Goal: Information Seeking & Learning: Stay updated

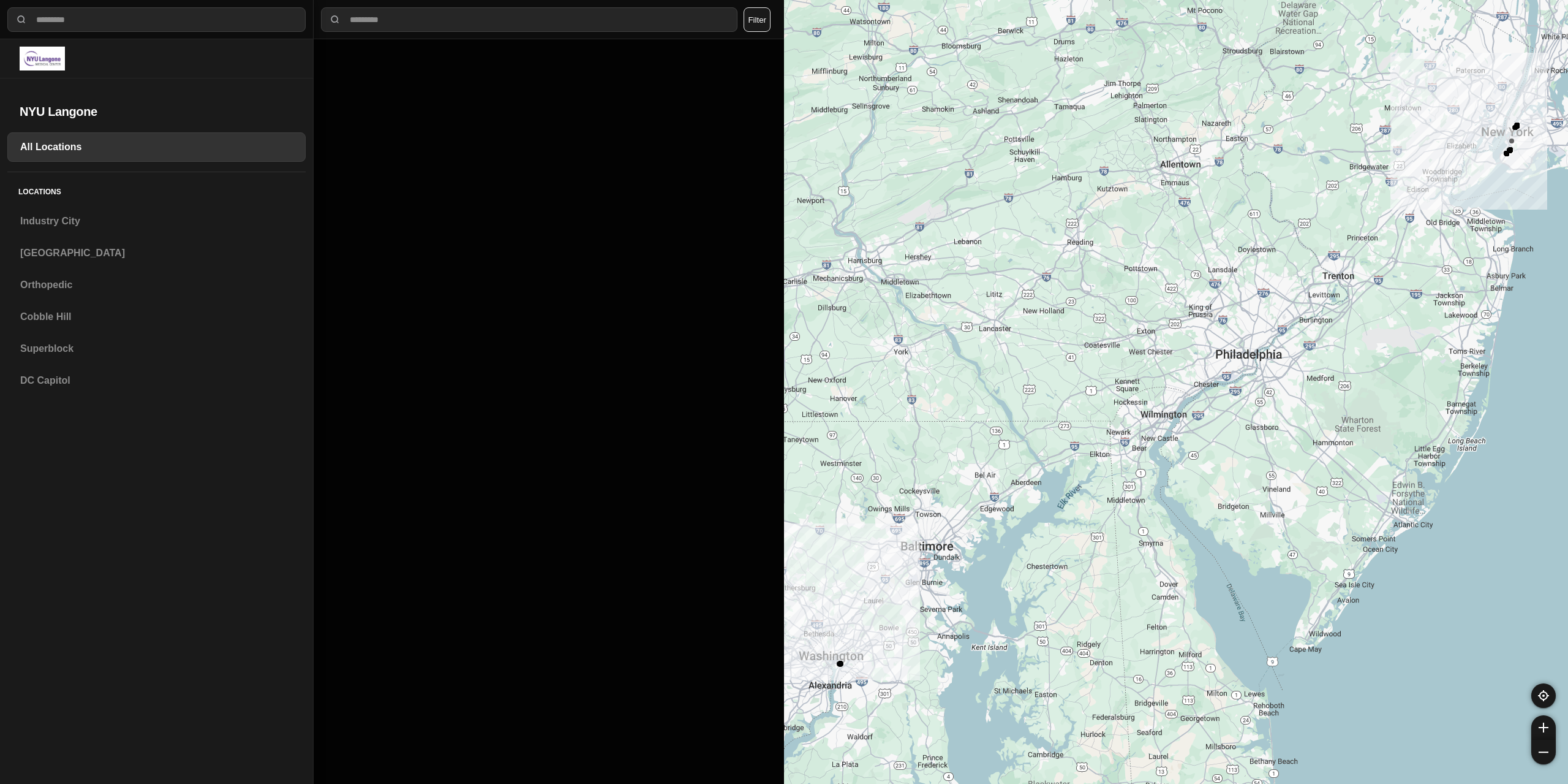
select select "*"
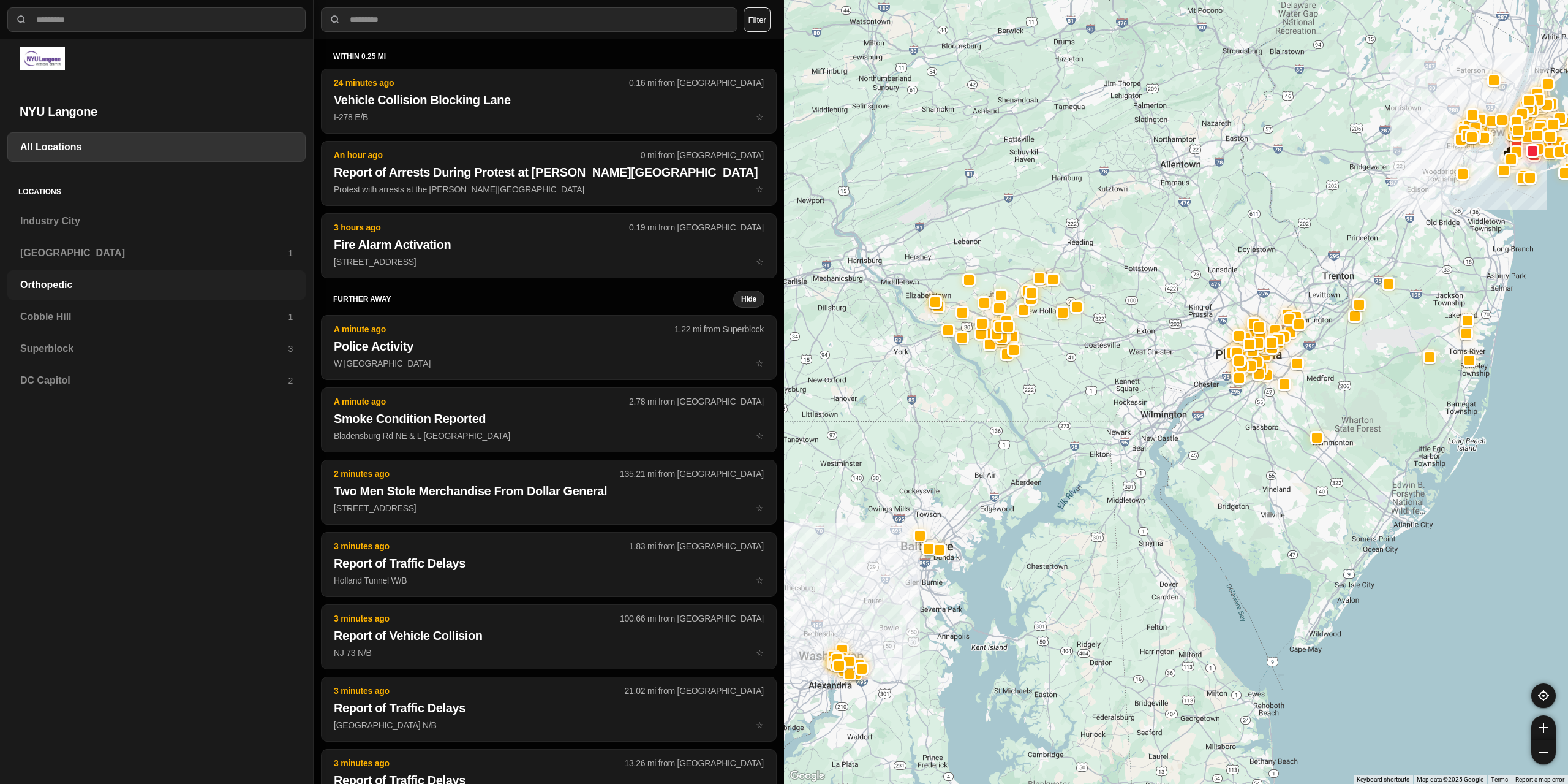
click at [92, 286] on h3 "Orthopedic" at bounding box center [156, 285] width 273 height 15
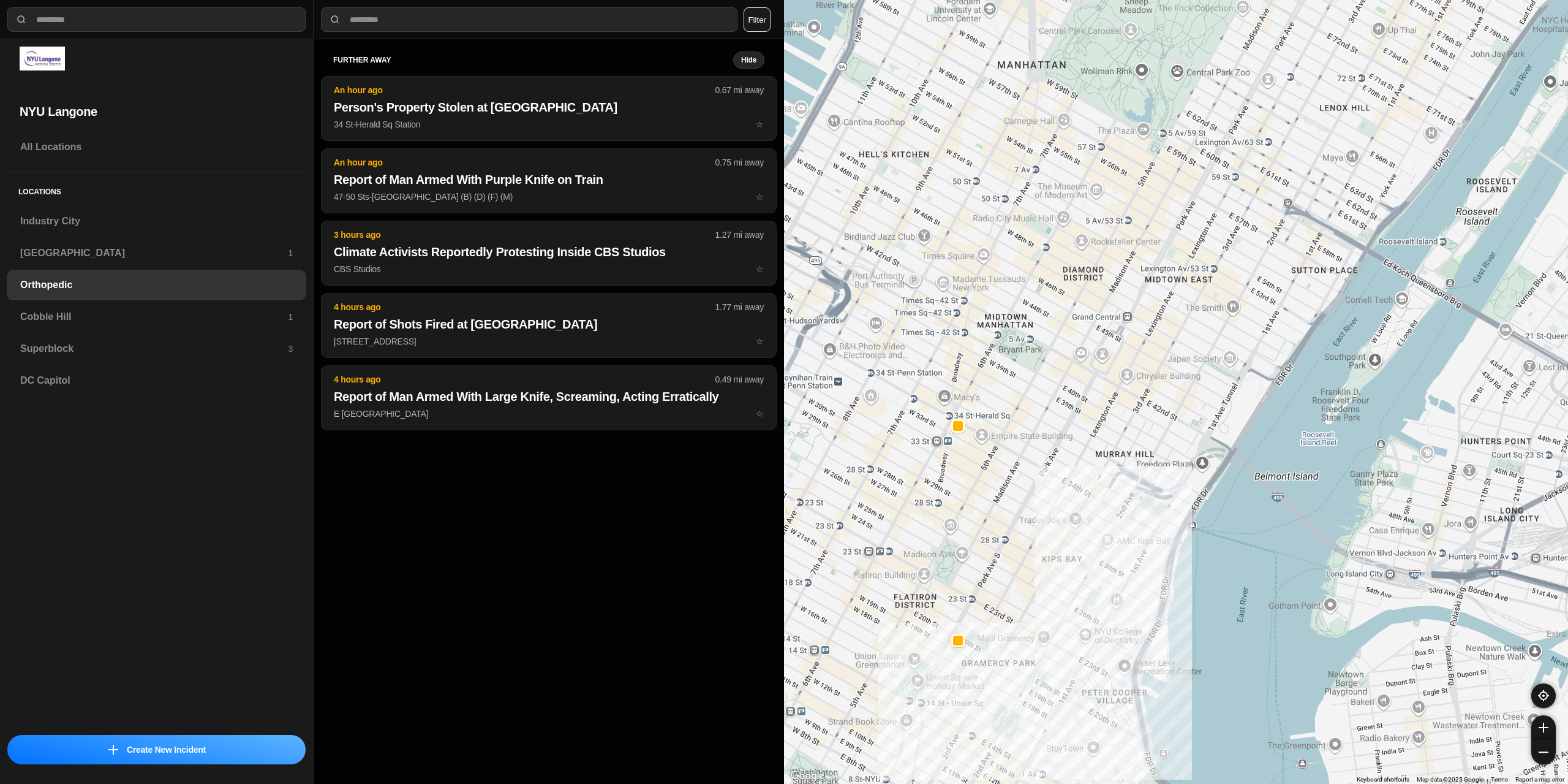
drag, startPoint x: 1092, startPoint y: 572, endPoint x: 1089, endPoint y: 578, distance: 6.7
click at [1089, 578] on div at bounding box center [1176, 392] width 784 height 784
click at [46, 249] on h3 "[GEOGRAPHIC_DATA]" at bounding box center [154, 253] width 268 height 15
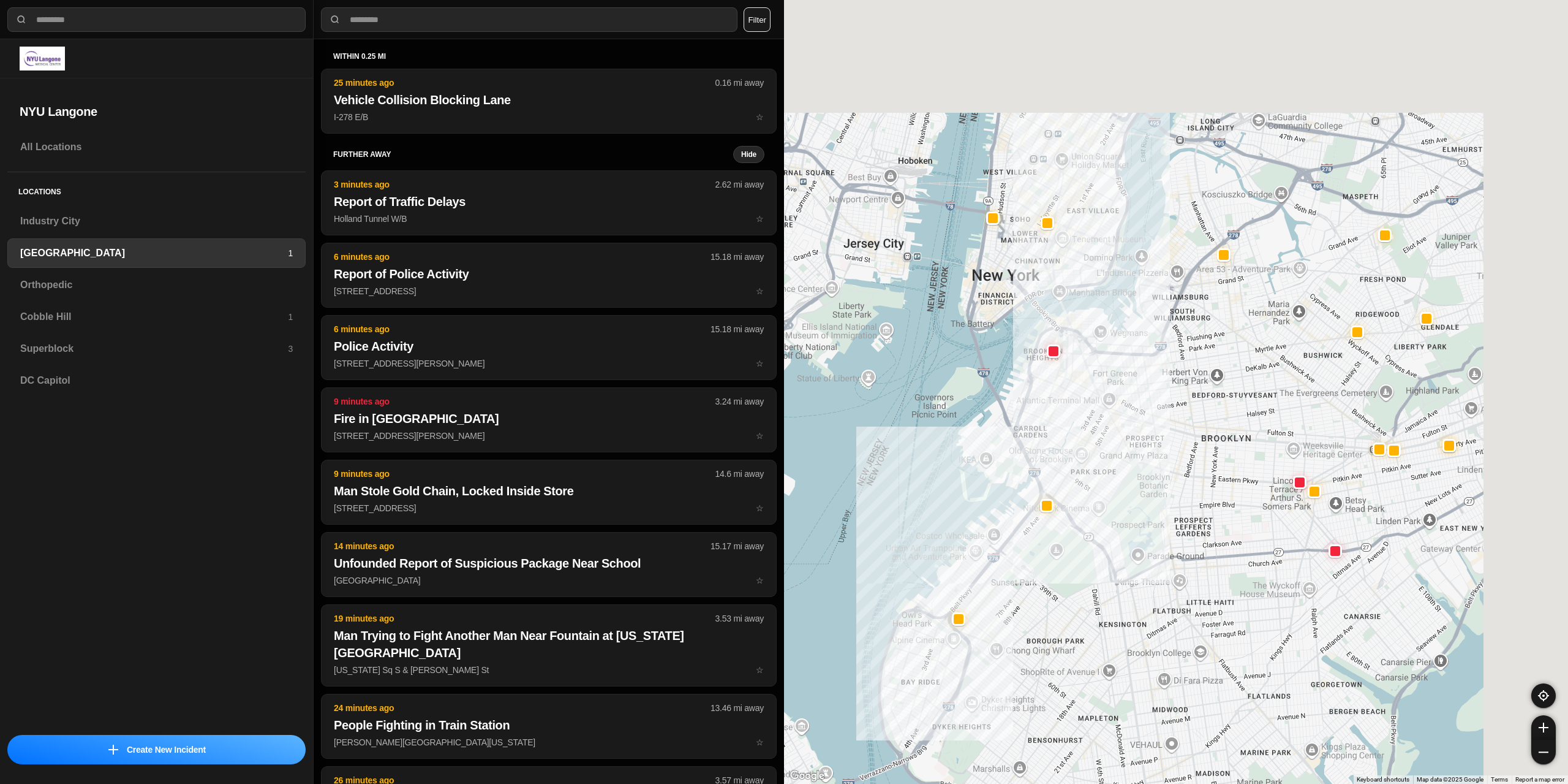
drag, startPoint x: 1201, startPoint y: 300, endPoint x: 1078, endPoint y: 539, distance: 268.8
click at [1083, 546] on div at bounding box center [1176, 392] width 784 height 784
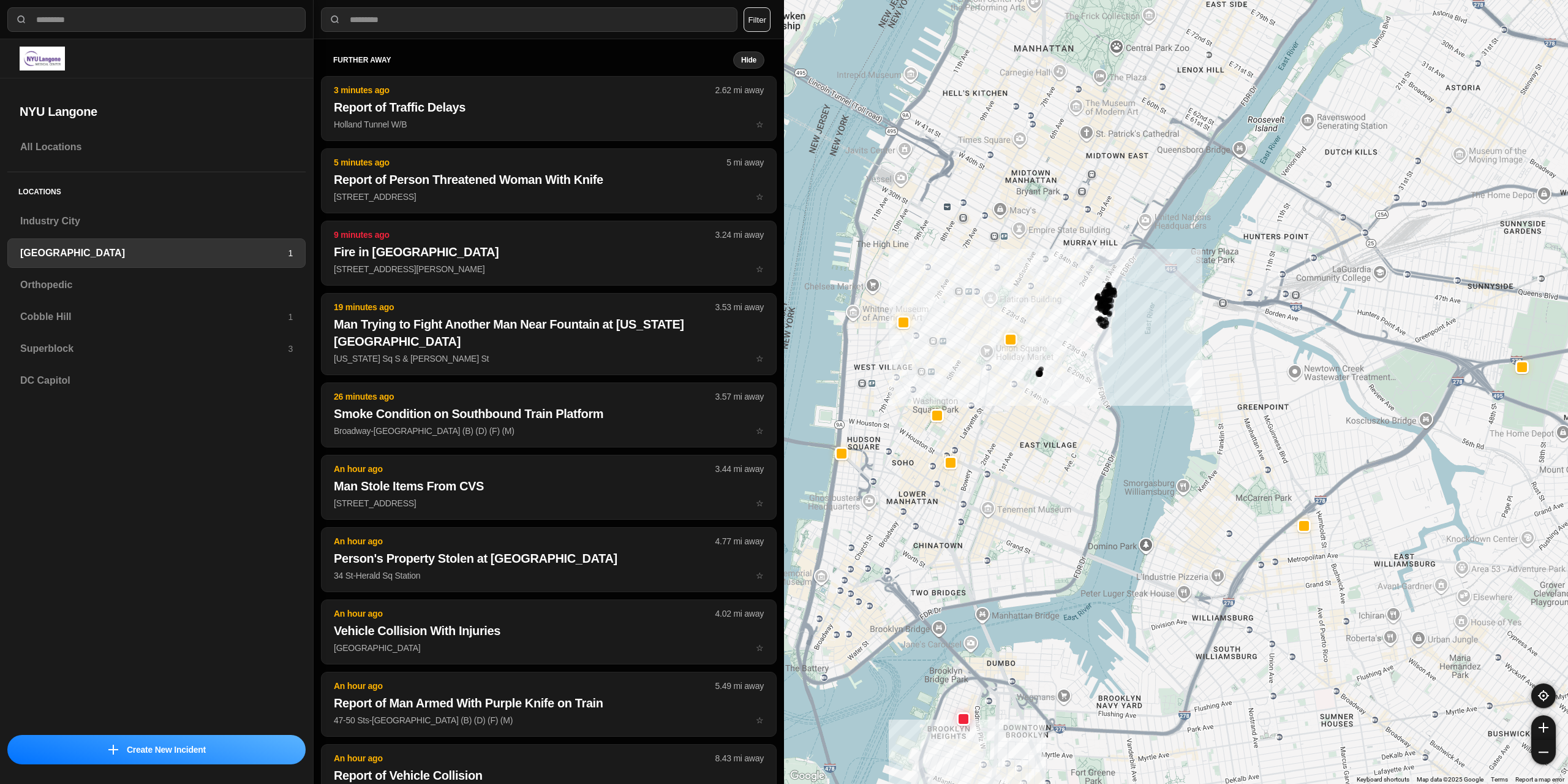
drag, startPoint x: 1060, startPoint y: 437, endPoint x: 1050, endPoint y: 520, distance: 83.6
click at [1050, 520] on div "421 people" at bounding box center [1176, 392] width 784 height 784
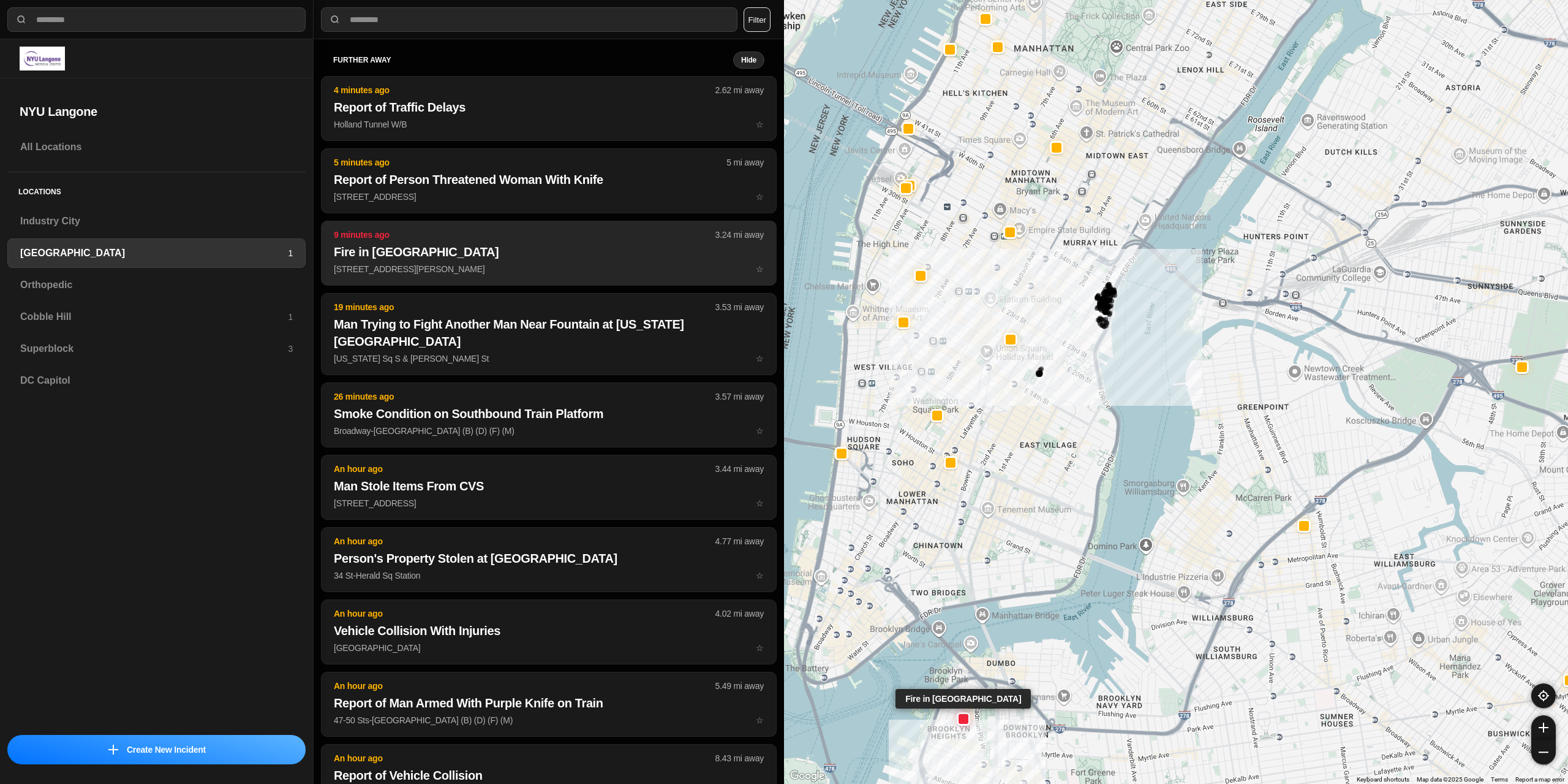
click at [426, 266] on p "111 Hicks St ☆" at bounding box center [548, 269] width 430 height 12
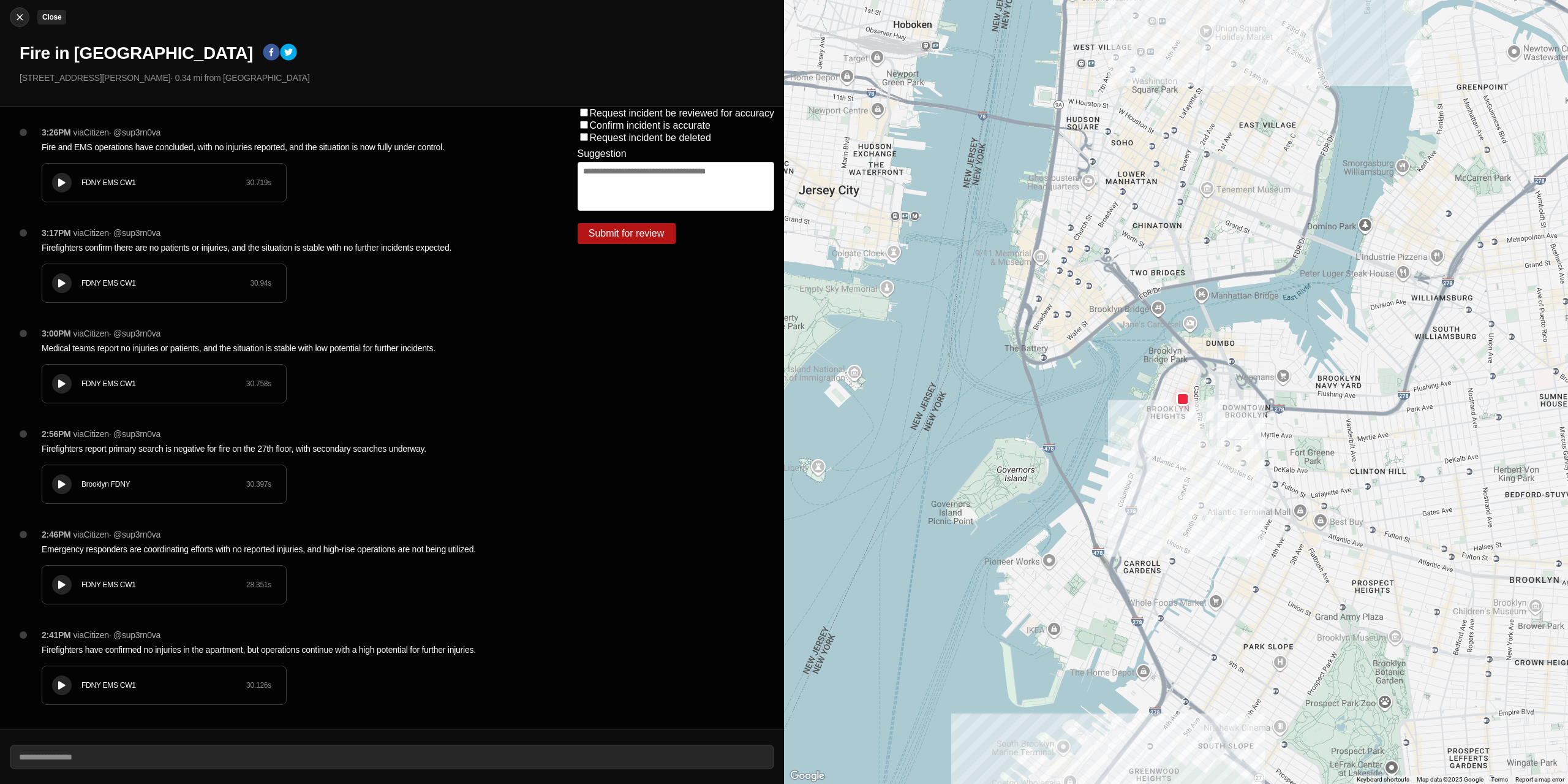
click at [20, 20] on img at bounding box center [19, 17] width 12 height 12
select select "*"
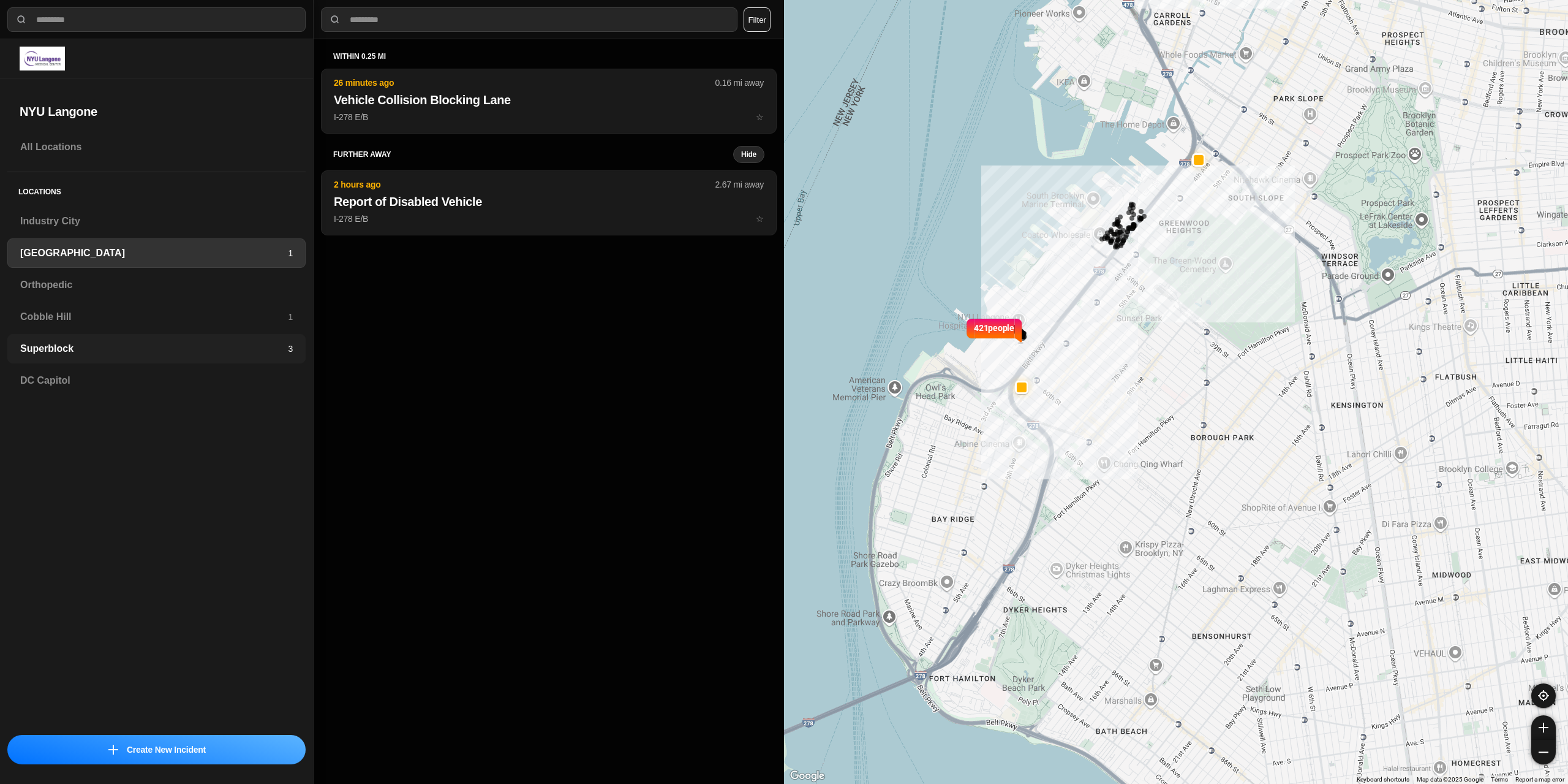
click at [123, 341] on h3 "Superblock" at bounding box center [154, 349] width 268 height 15
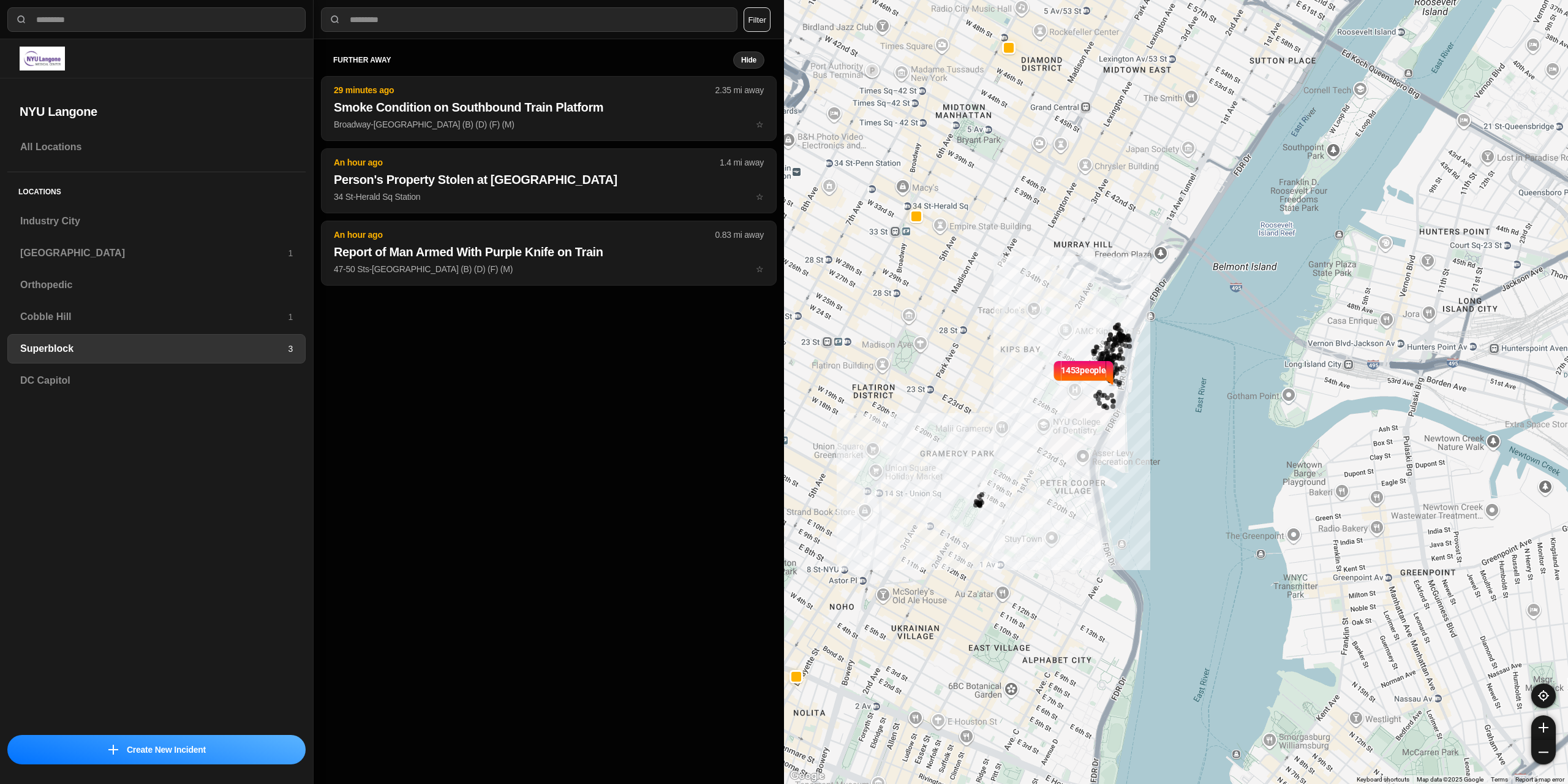
drag, startPoint x: 652, startPoint y: 462, endPoint x: 900, endPoint y: 357, distance: 269.3
click at [653, 462] on div "further away Hide 29 minutes ago 2.35 mi away Smoke Condition on Southbound Tra…" at bounding box center [548, 411] width 470 height 744
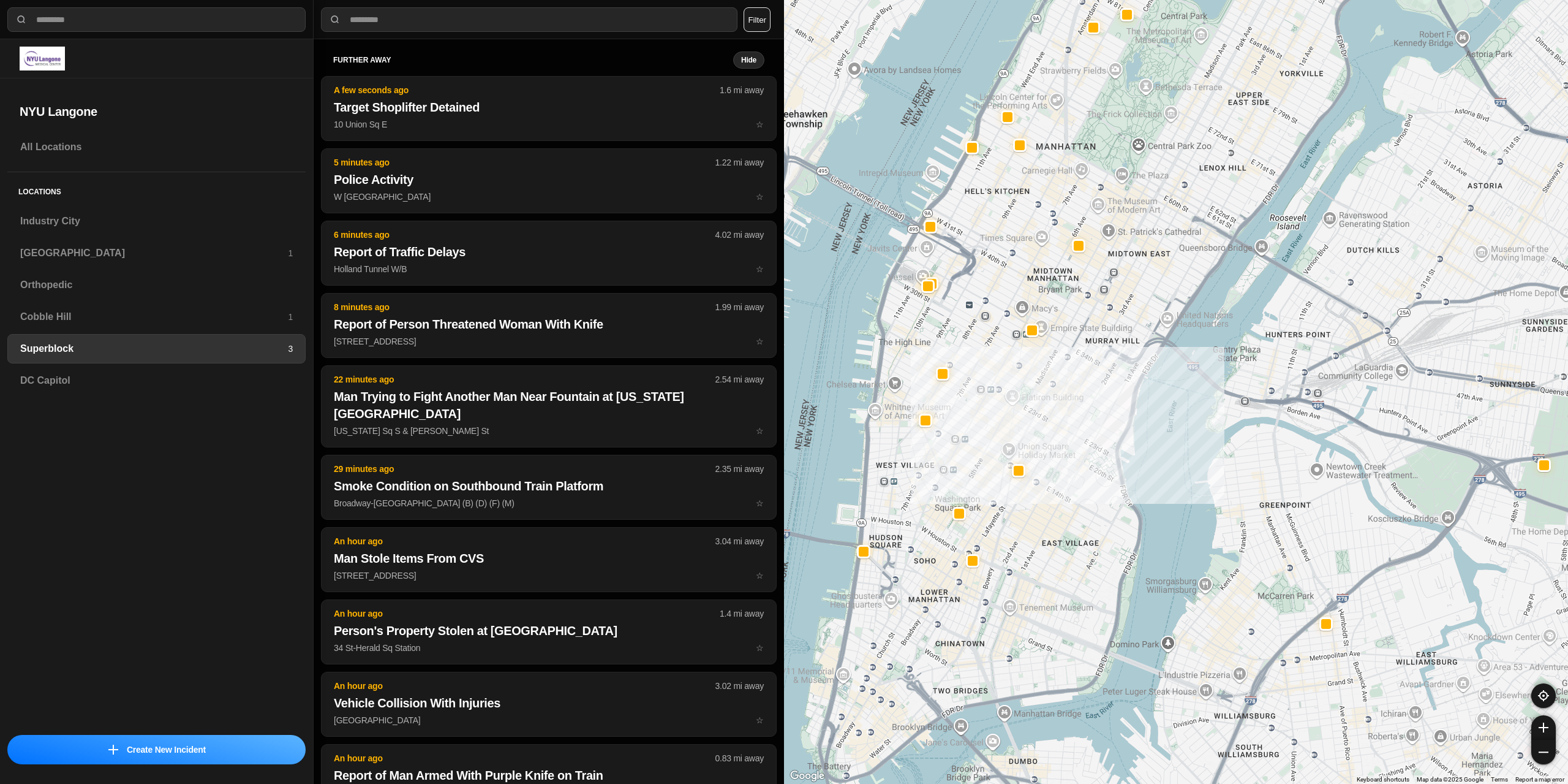
drag, startPoint x: 999, startPoint y: 512, endPoint x: 1042, endPoint y: 413, distance: 107.9
click at [1042, 413] on div at bounding box center [1176, 392] width 784 height 784
click at [76, 251] on h3 "[GEOGRAPHIC_DATA]" at bounding box center [154, 253] width 268 height 15
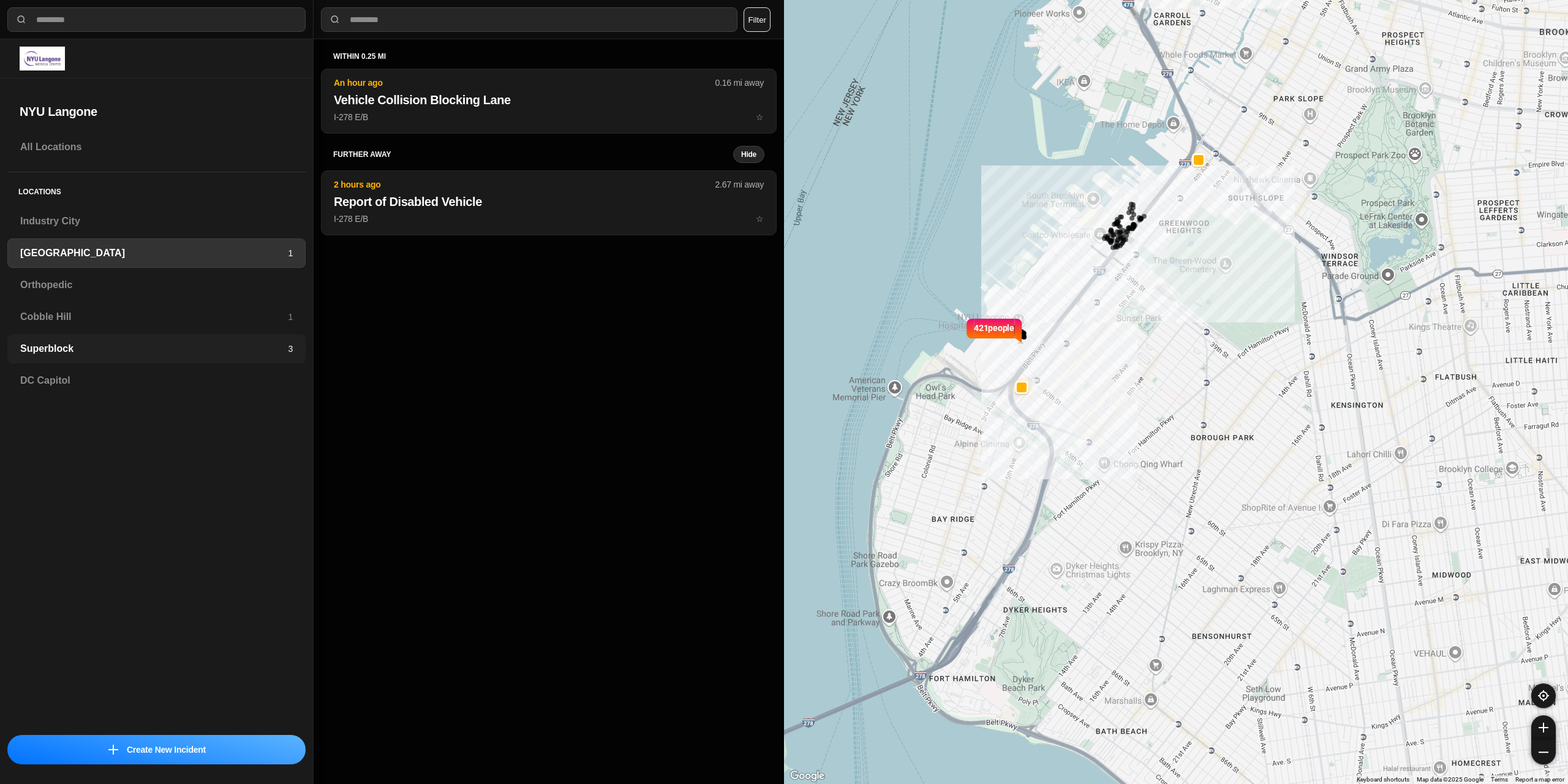
click at [114, 355] on h3 "Superblock" at bounding box center [154, 349] width 268 height 15
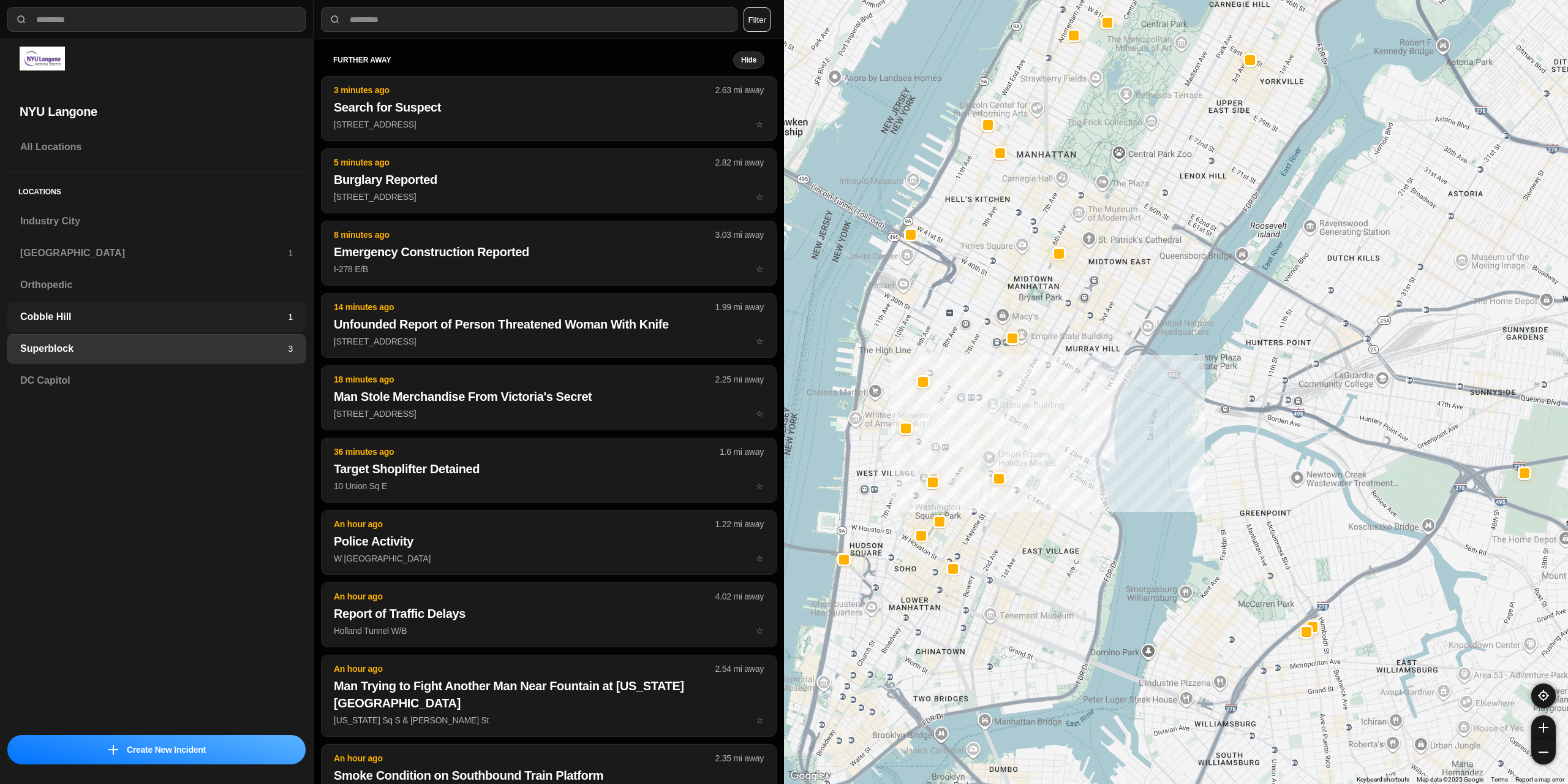
click at [157, 312] on h3 "Cobble Hill" at bounding box center [154, 317] width 268 height 15
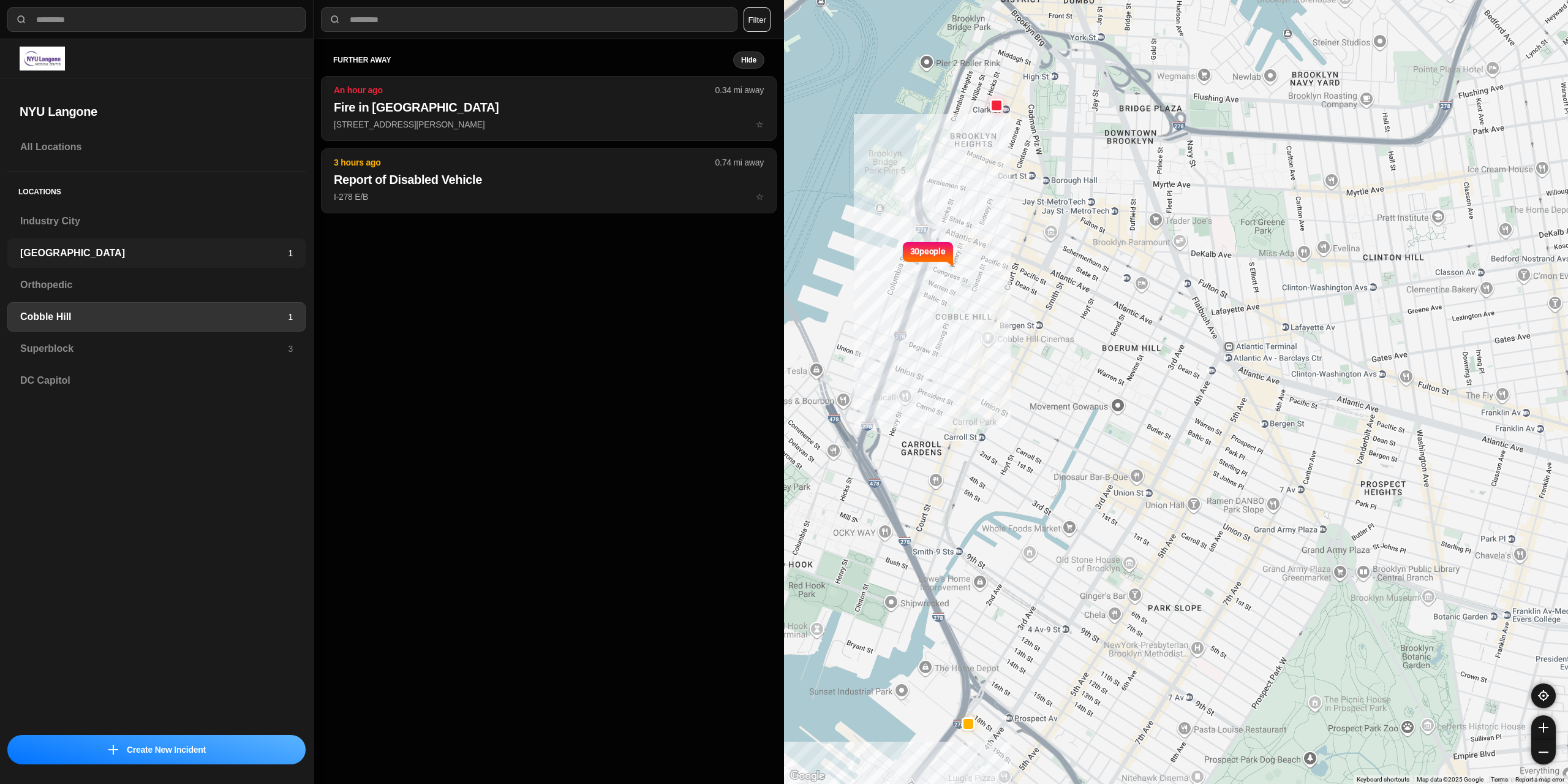
click at [123, 257] on h3 "[GEOGRAPHIC_DATA]" at bounding box center [154, 253] width 268 height 15
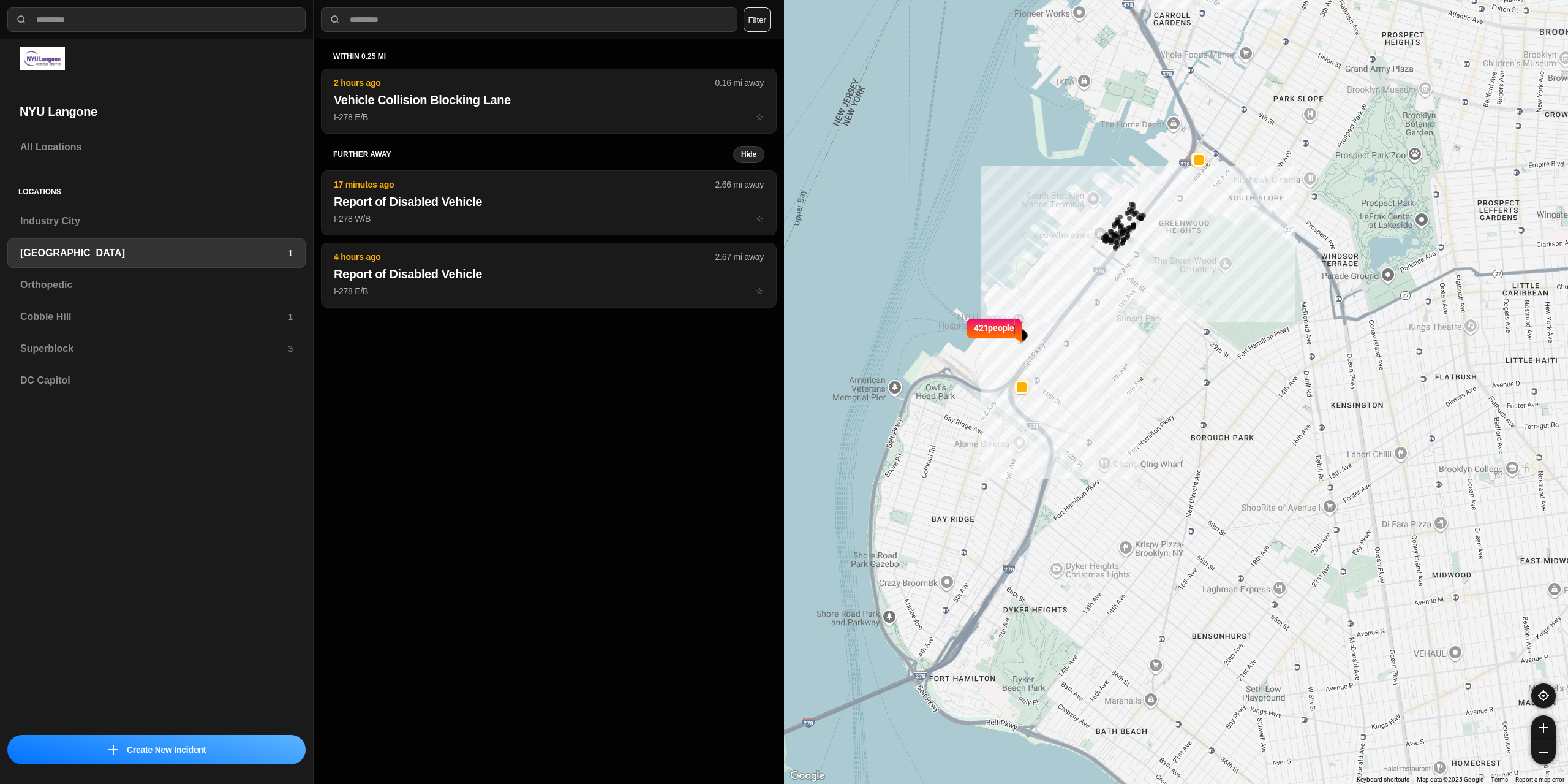
select select "*"
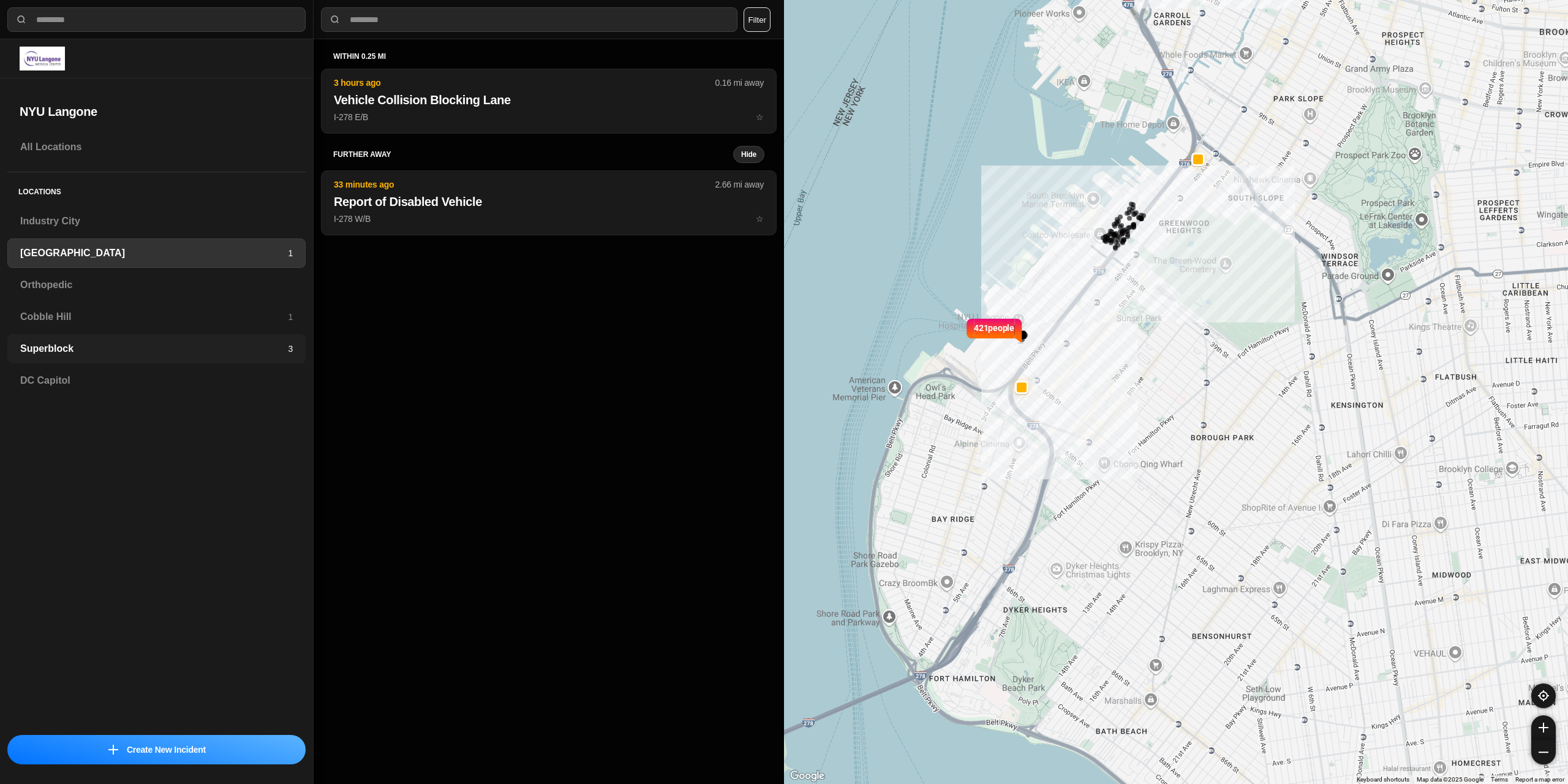
drag, startPoint x: 86, startPoint y: 344, endPoint x: 199, endPoint y: 337, distance: 113.2
click at [86, 344] on h3 "Superblock" at bounding box center [154, 349] width 268 height 15
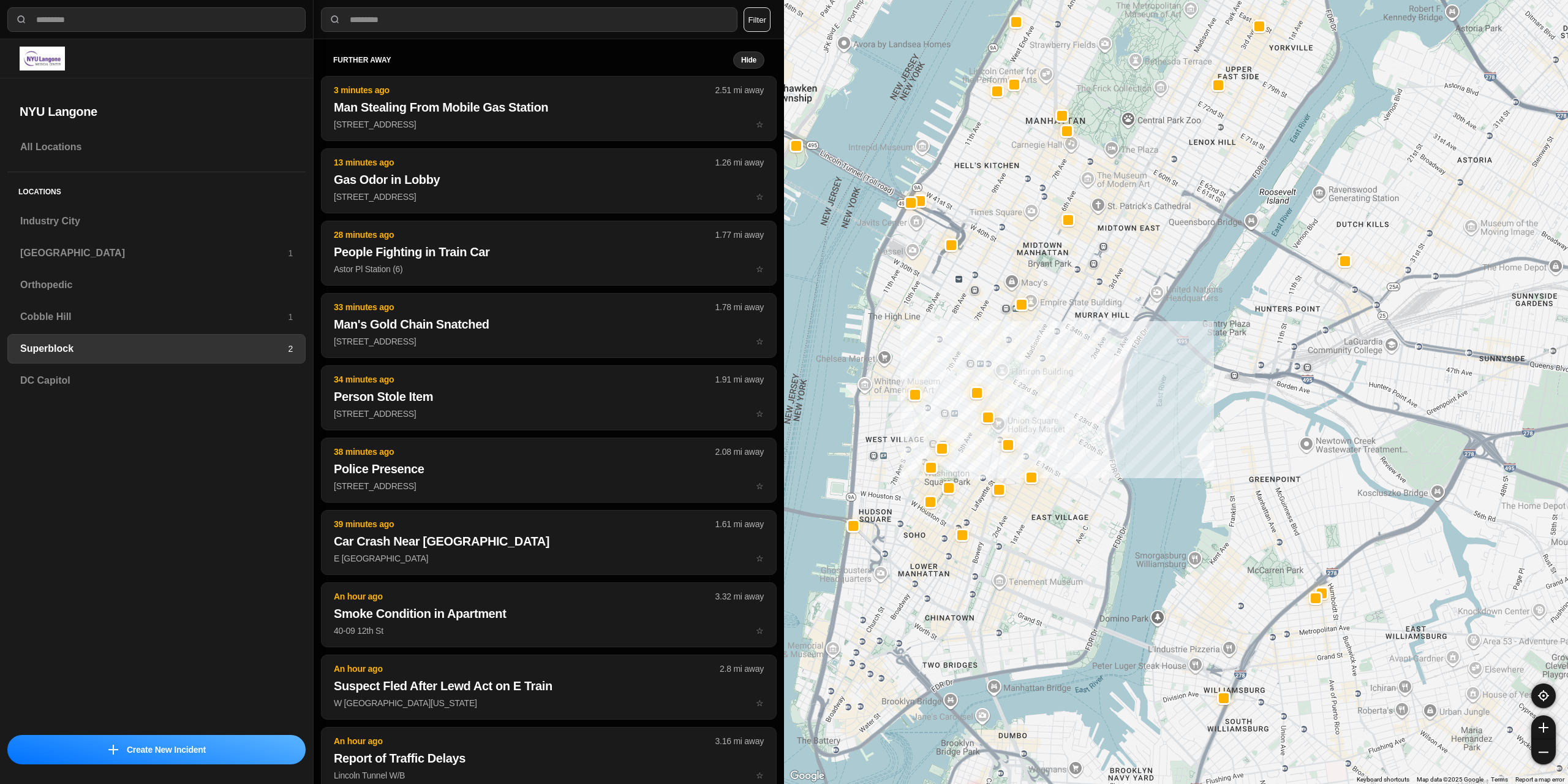
click at [935, 334] on div at bounding box center [1176, 392] width 784 height 784
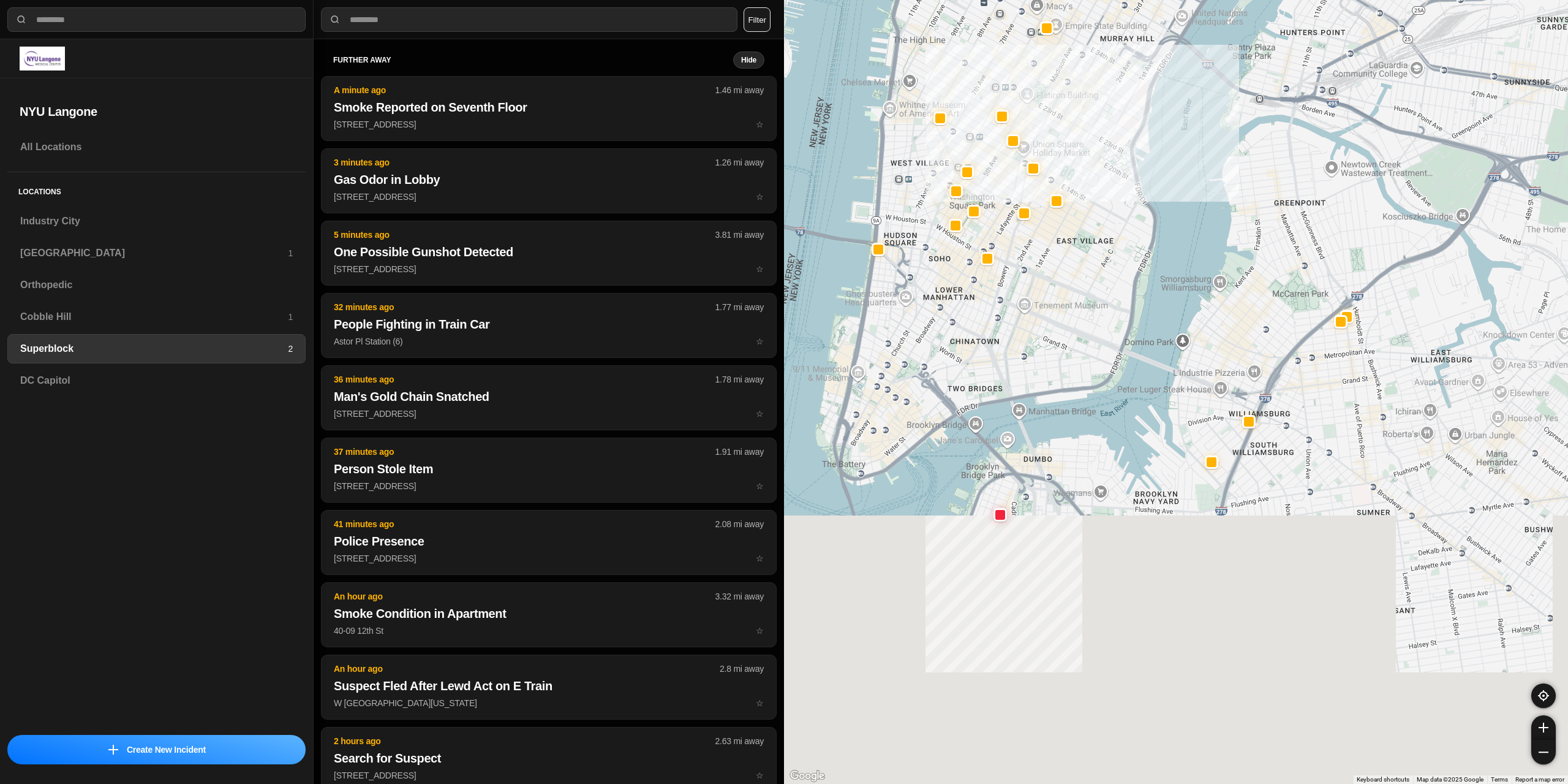
drag, startPoint x: 1300, startPoint y: 670, endPoint x: 1299, endPoint y: 344, distance: 326.0
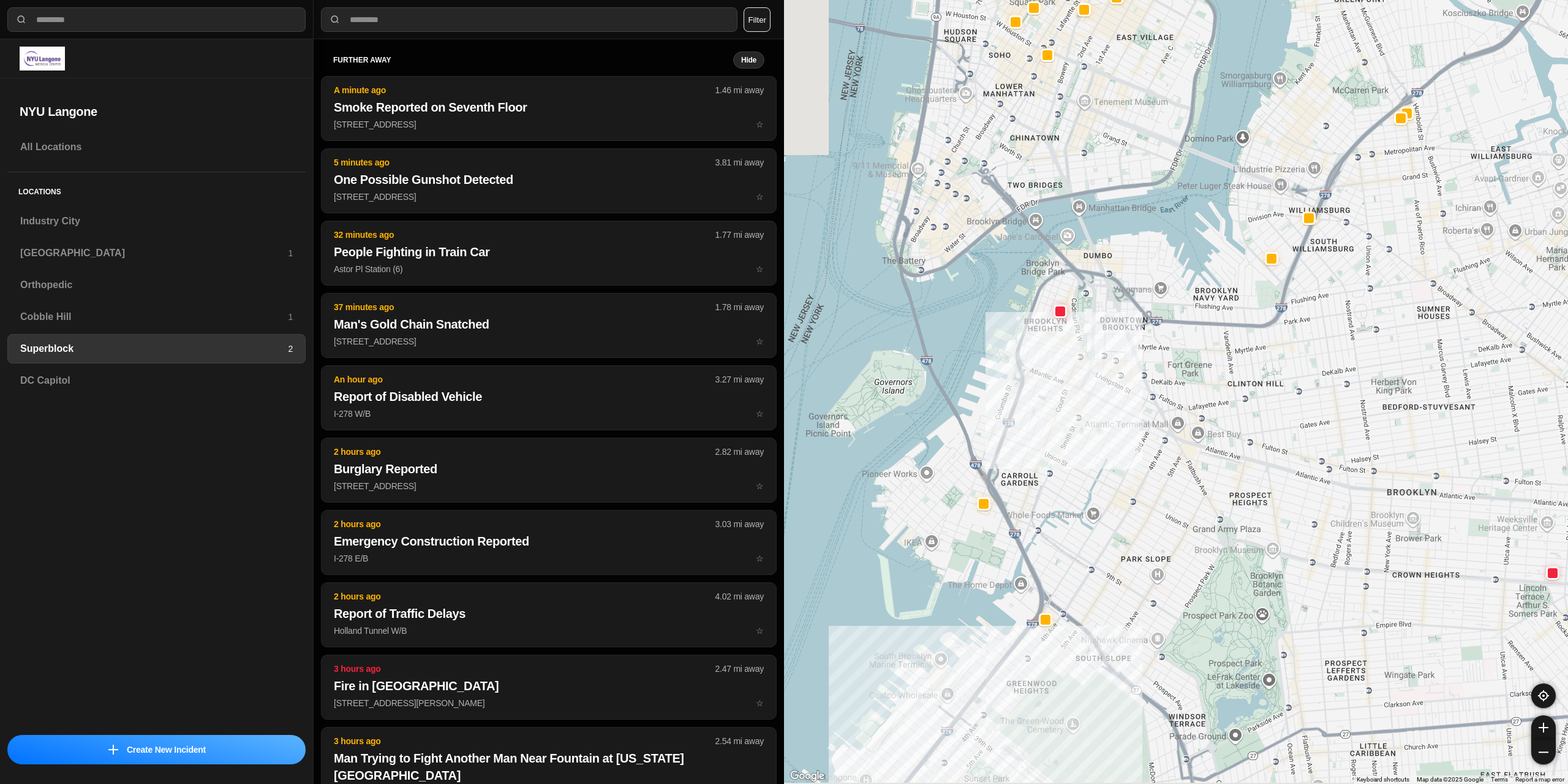
drag, startPoint x: 987, startPoint y: 492, endPoint x: 1172, endPoint y: 362, distance: 226.1
click at [1172, 362] on div at bounding box center [1176, 392] width 784 height 784
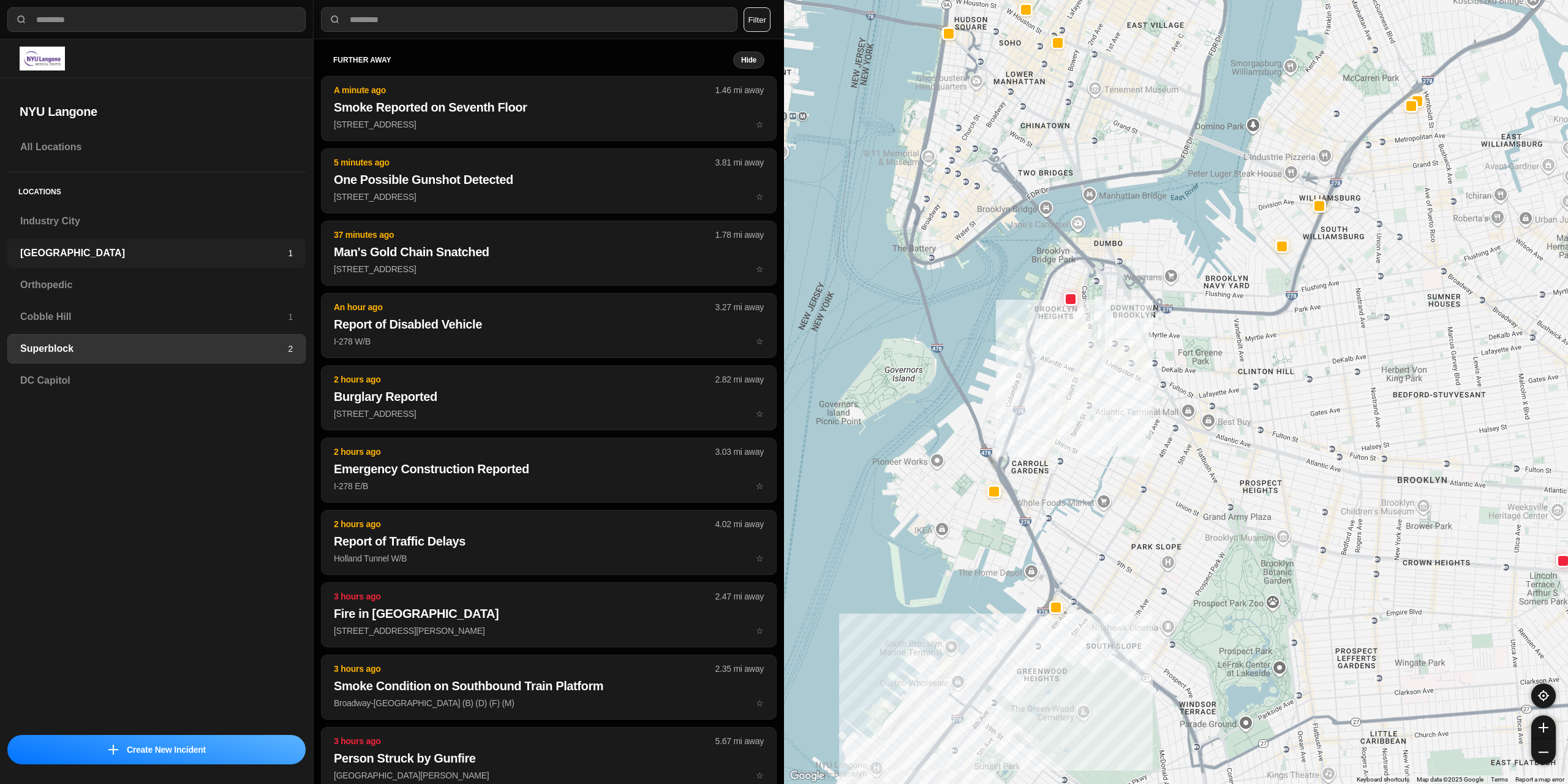
click at [97, 245] on h3 "[GEOGRAPHIC_DATA]" at bounding box center [154, 253] width 268 height 15
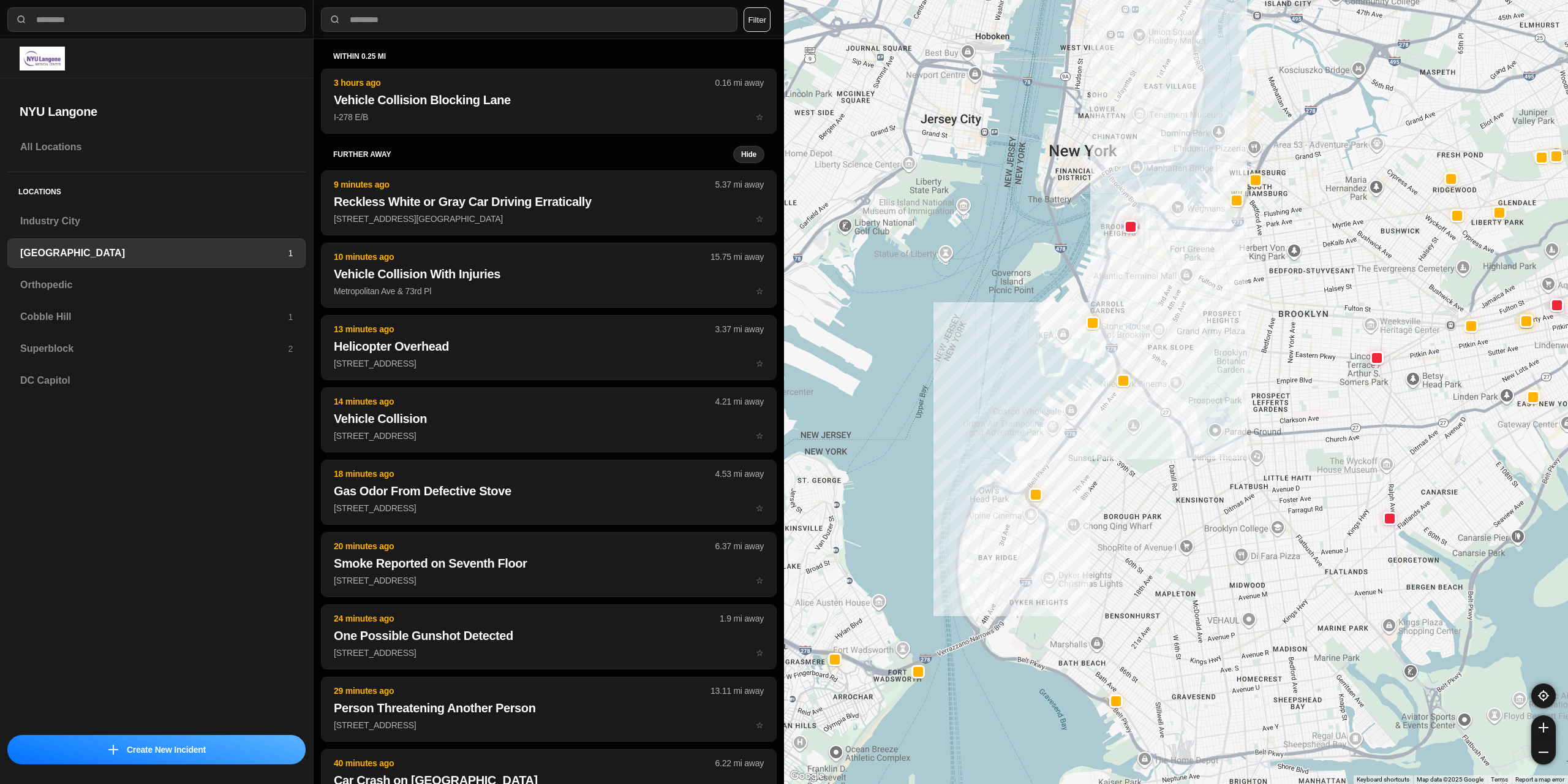
drag, startPoint x: 971, startPoint y: 381, endPoint x: 955, endPoint y: 524, distance: 143.9
click at [960, 527] on div at bounding box center [1176, 392] width 784 height 784
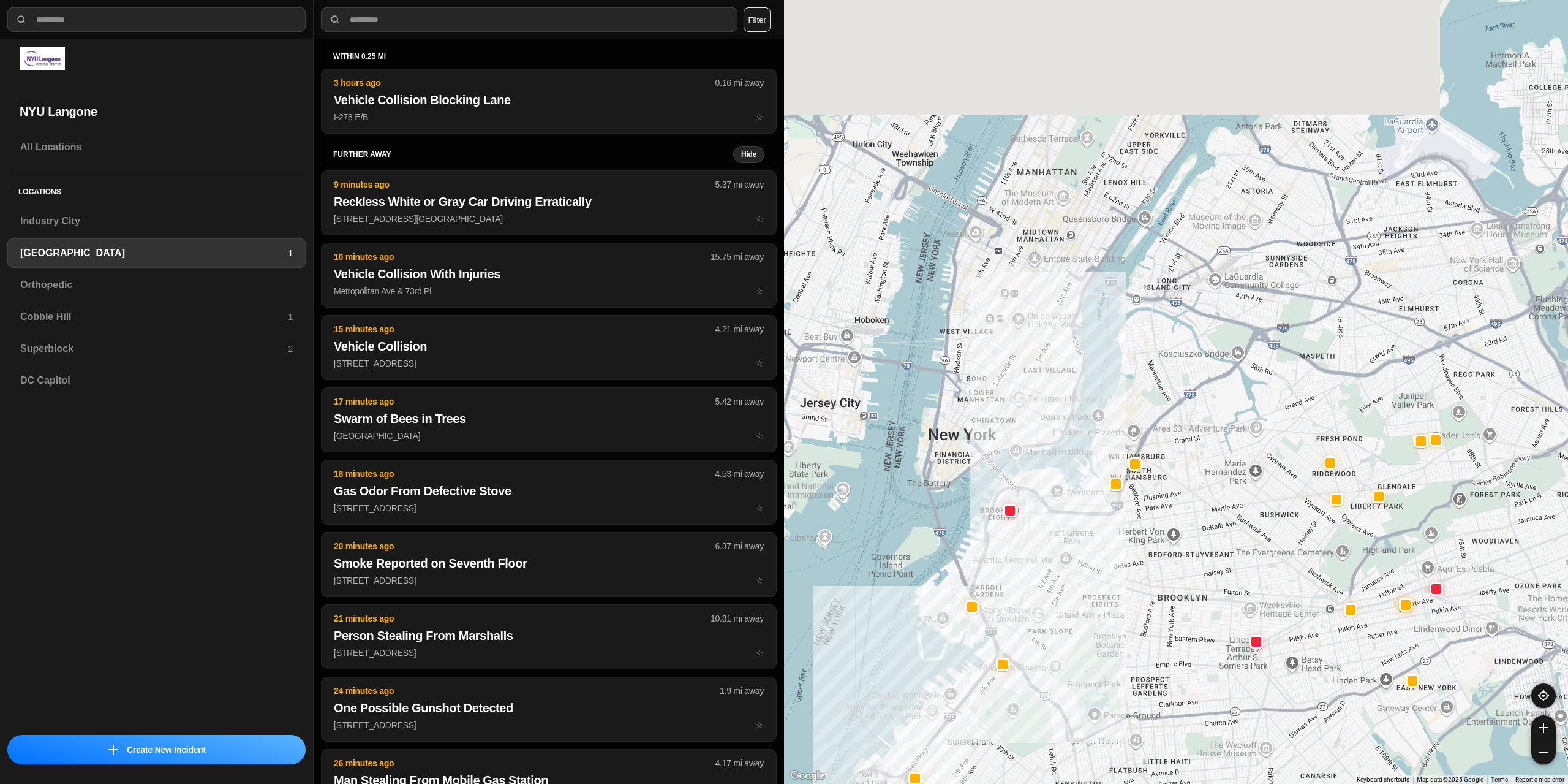
drag, startPoint x: 1163, startPoint y: 171, endPoint x: 1060, endPoint y: 429, distance: 277.8
click at [1060, 429] on div at bounding box center [1176, 392] width 784 height 784
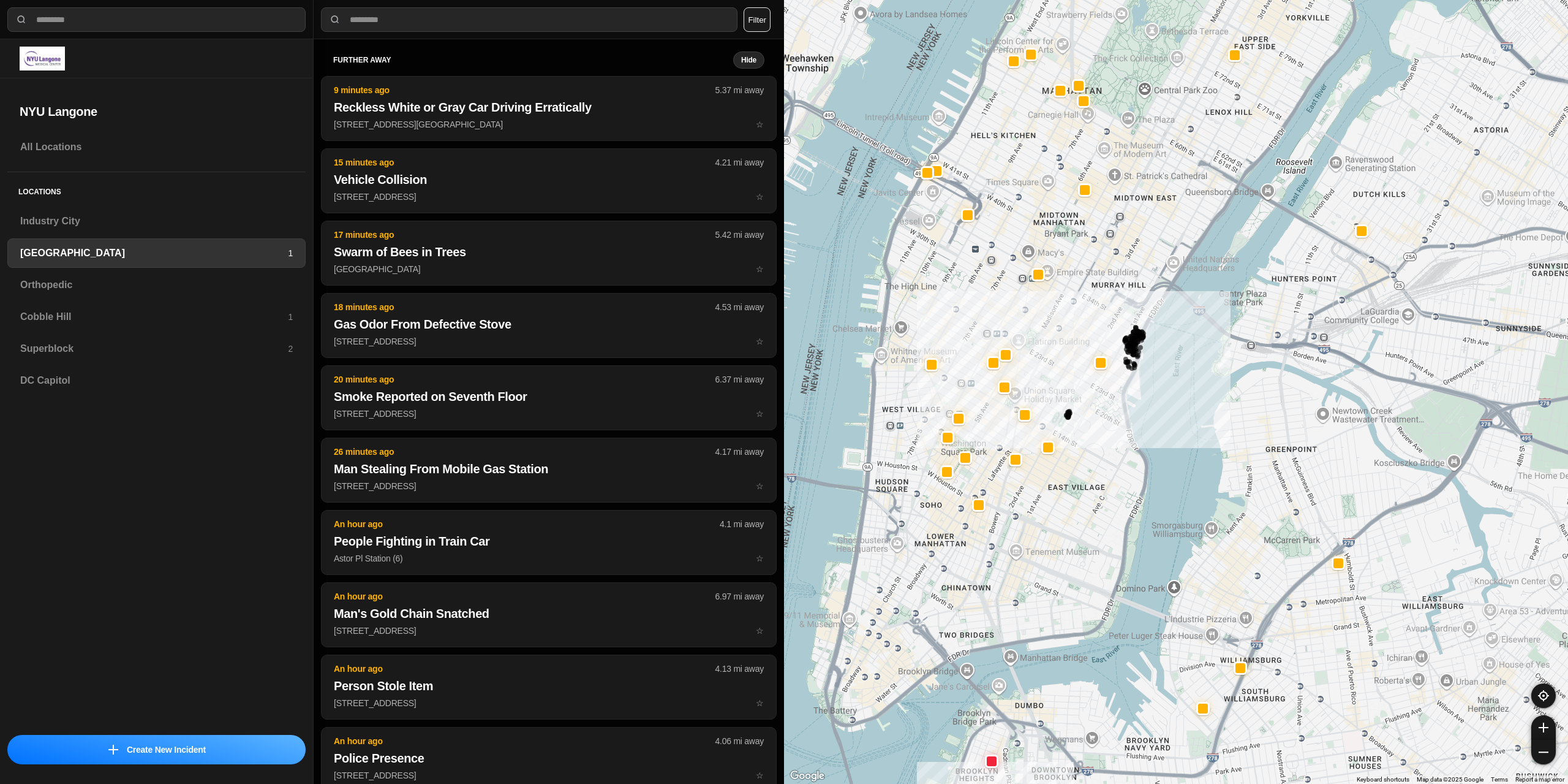
drag, startPoint x: 1096, startPoint y: 358, endPoint x: 1178, endPoint y: 401, distance: 92.6
click at [1178, 401] on div "421 people" at bounding box center [1176, 392] width 784 height 784
